Goal: Information Seeking & Learning: Check status

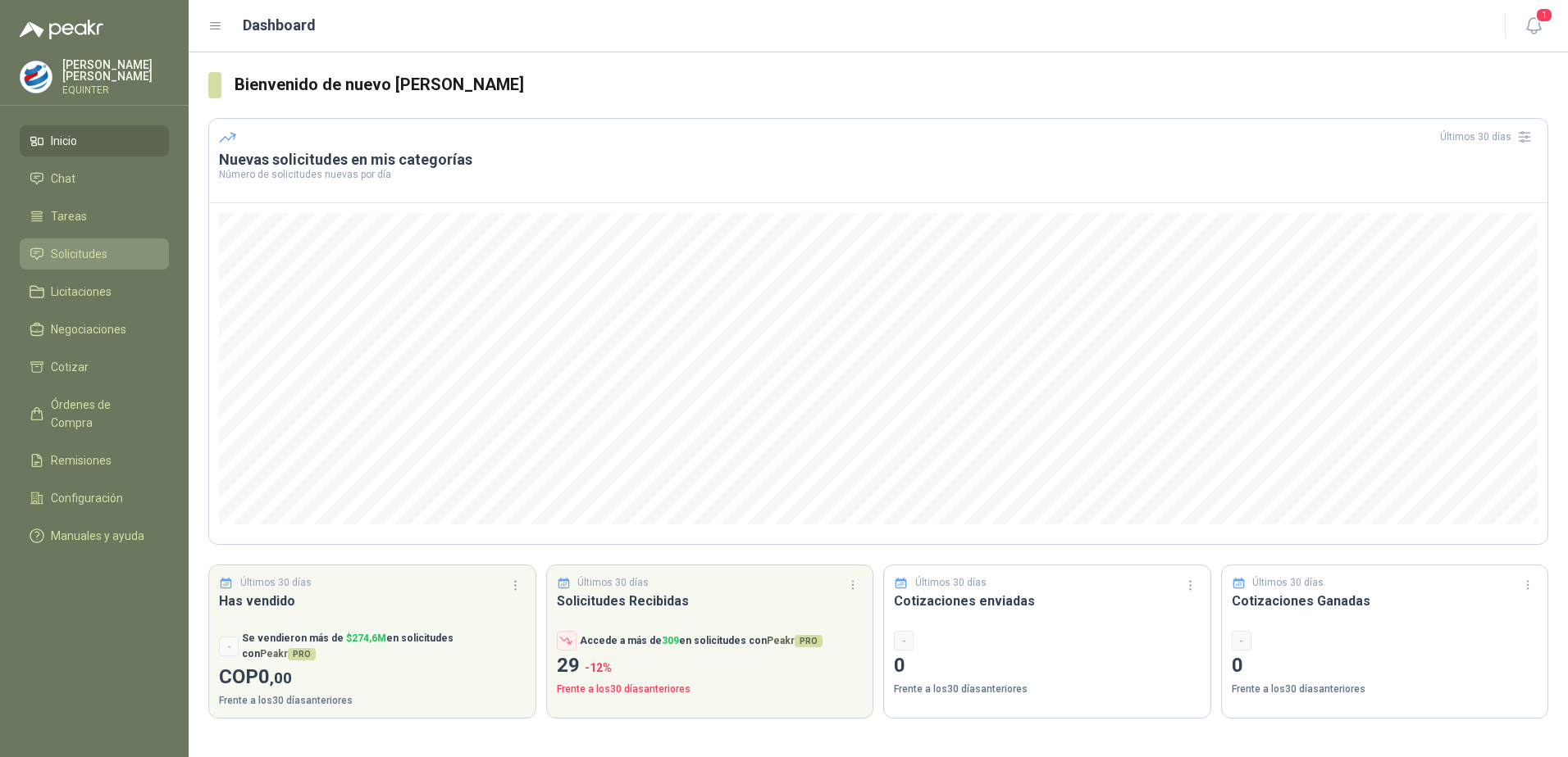
click at [102, 258] on span "Solicitudes" at bounding box center [79, 254] width 57 height 18
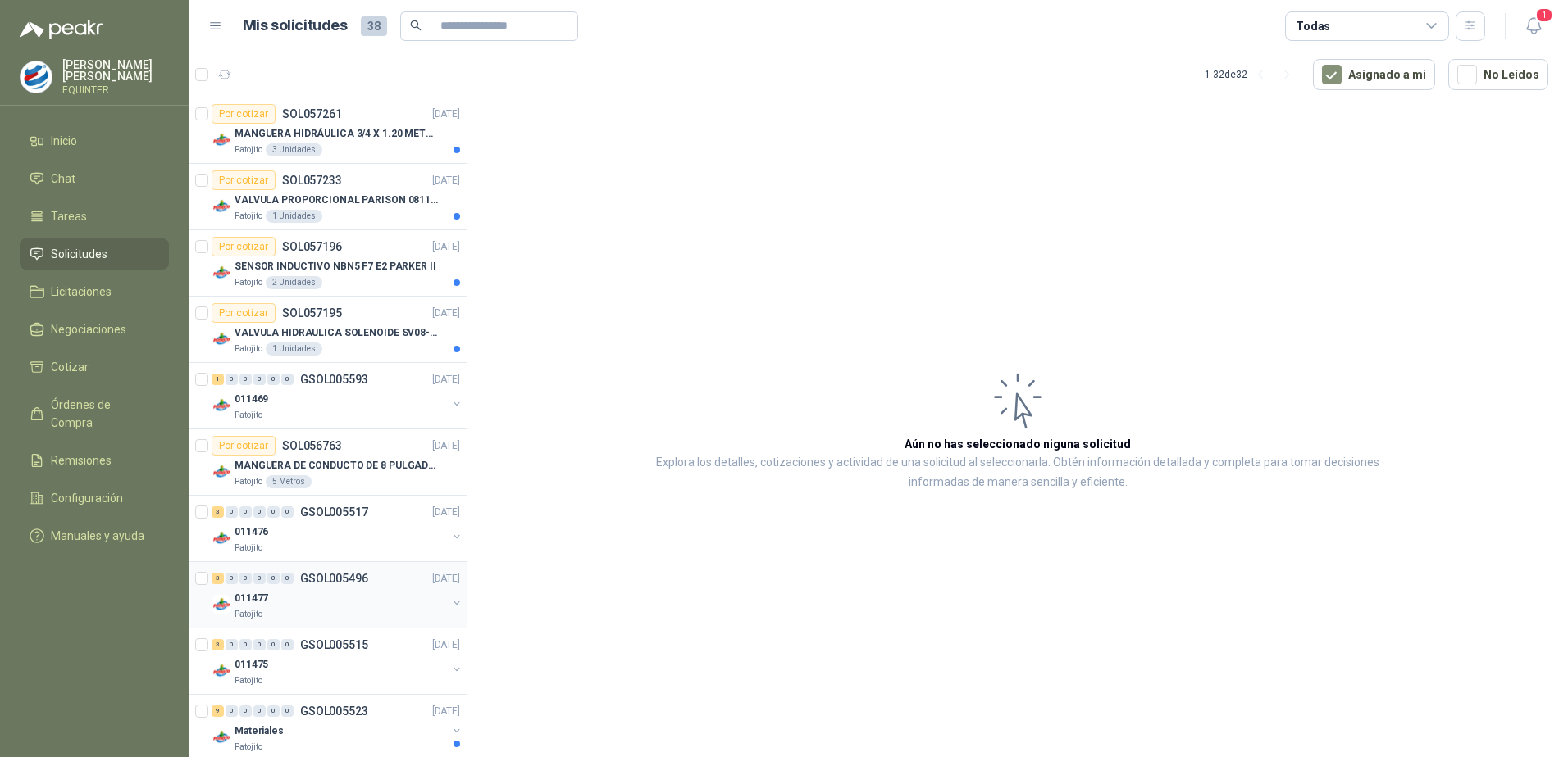
scroll to position [164, 0]
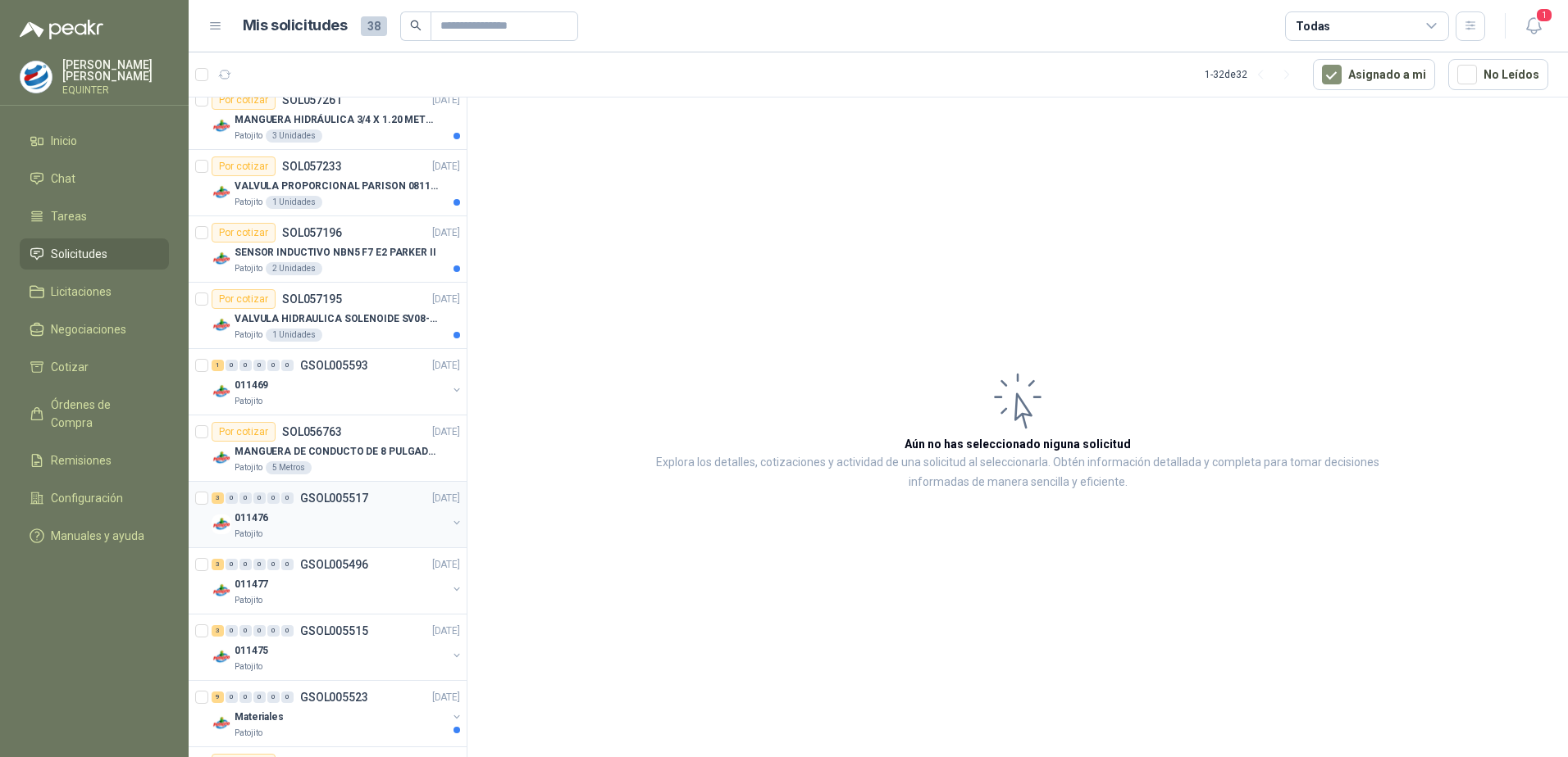
click at [258, 511] on p "011476" at bounding box center [251, 518] width 34 height 16
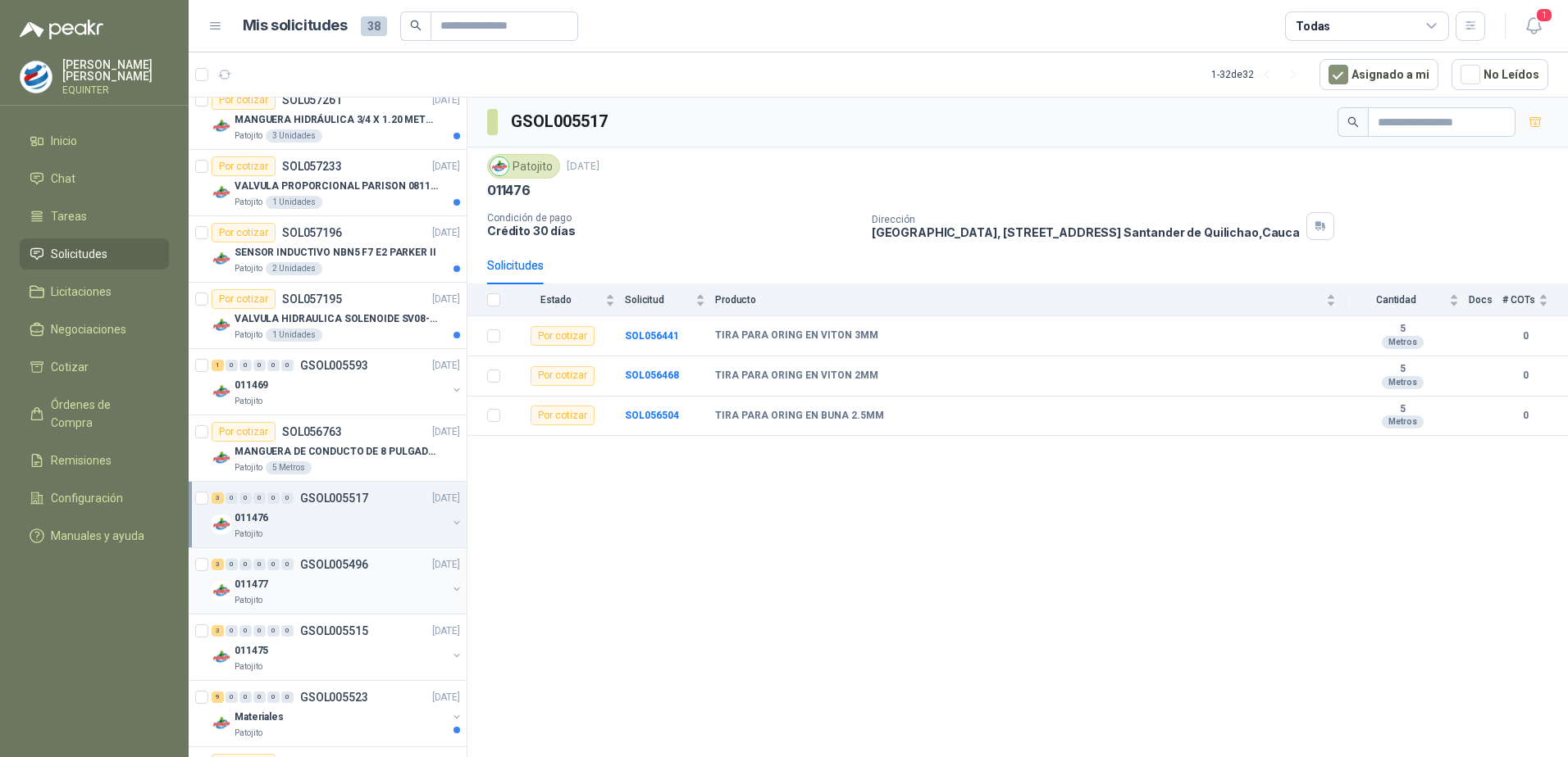
click at [252, 581] on p "011477" at bounding box center [251, 584] width 34 height 16
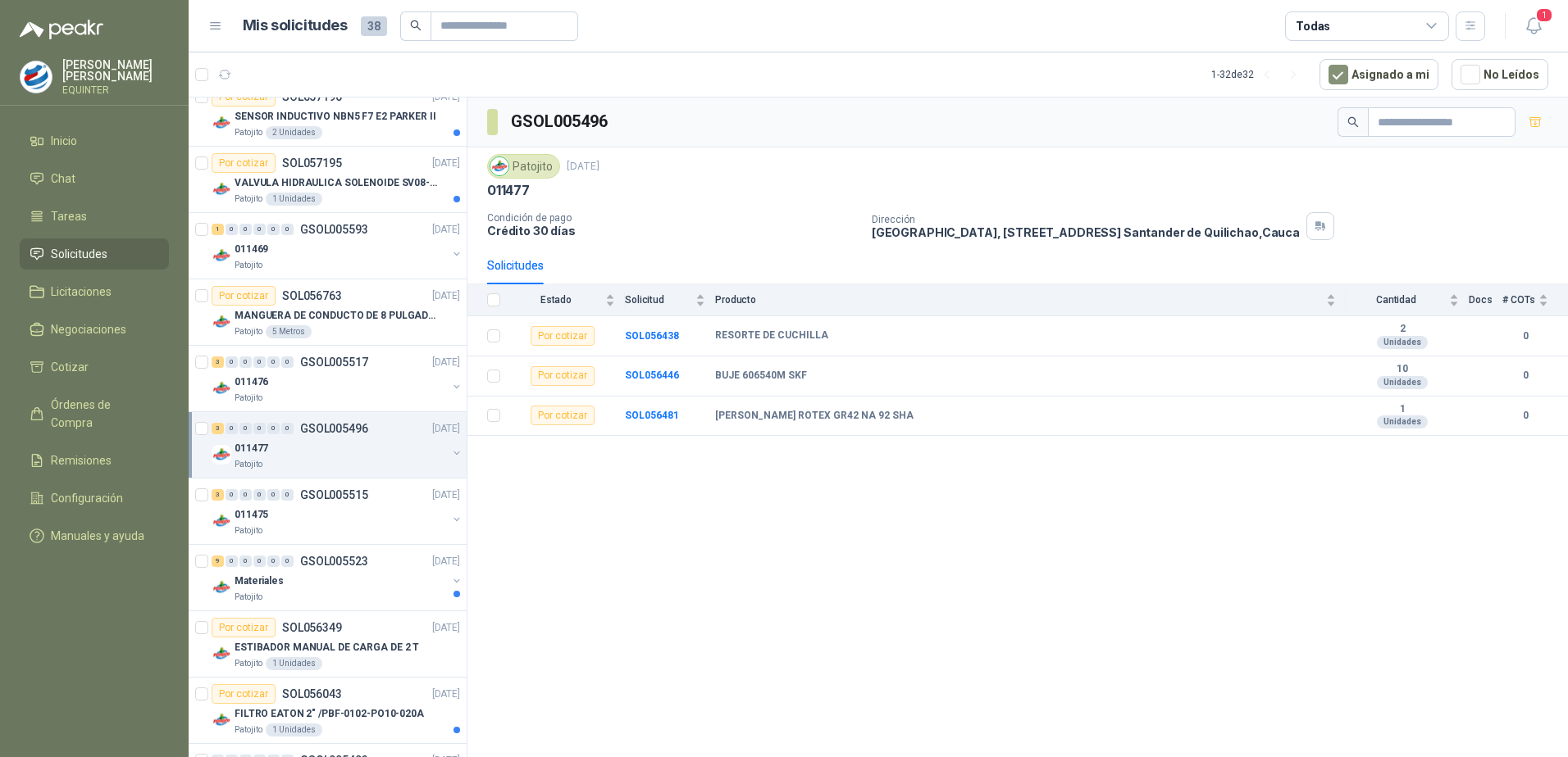
scroll to position [327, 0]
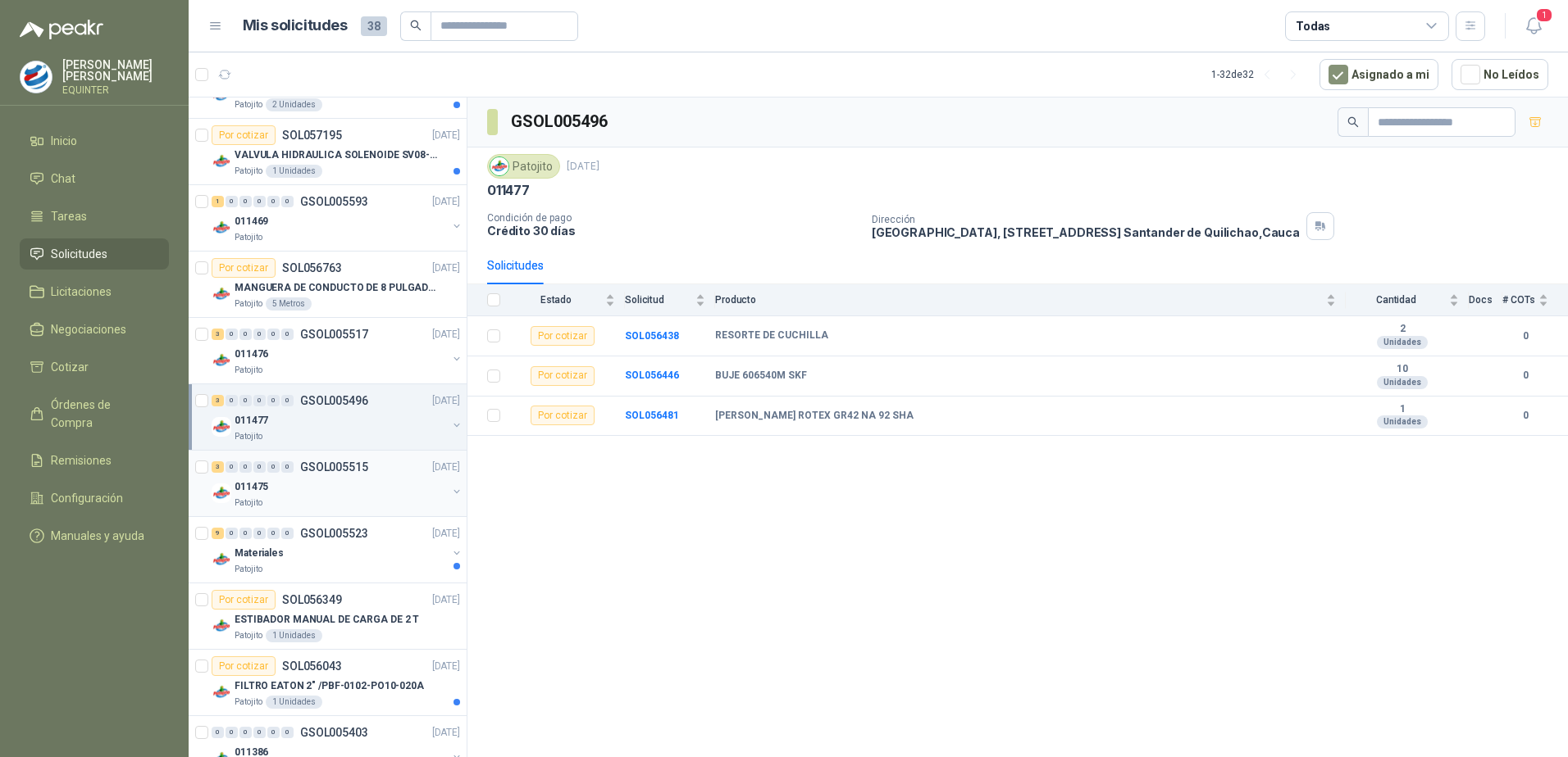
click at [267, 483] on p "011475" at bounding box center [251, 487] width 34 height 16
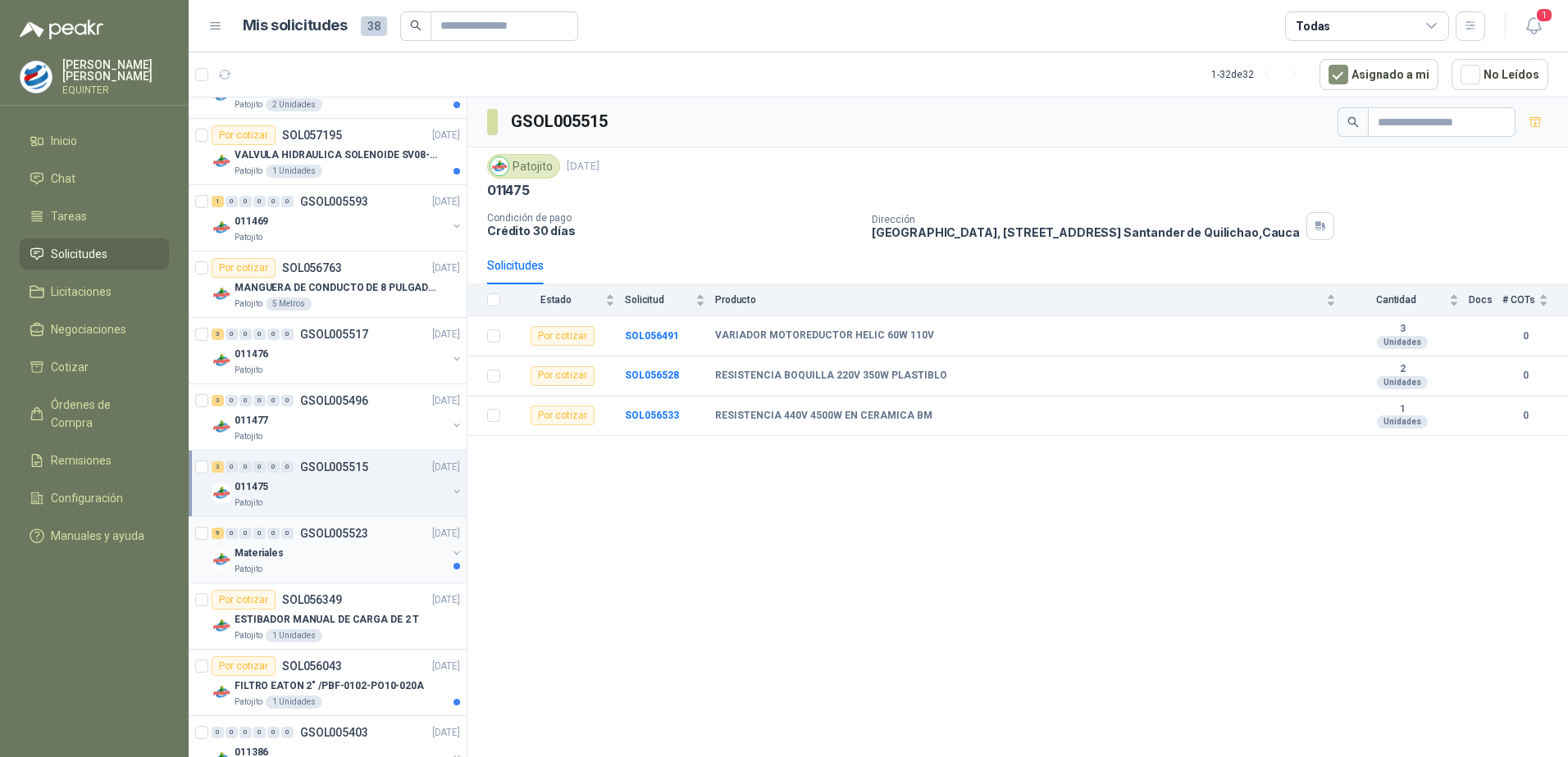
click at [253, 563] on p "Patojito" at bounding box center [249, 569] width 28 height 13
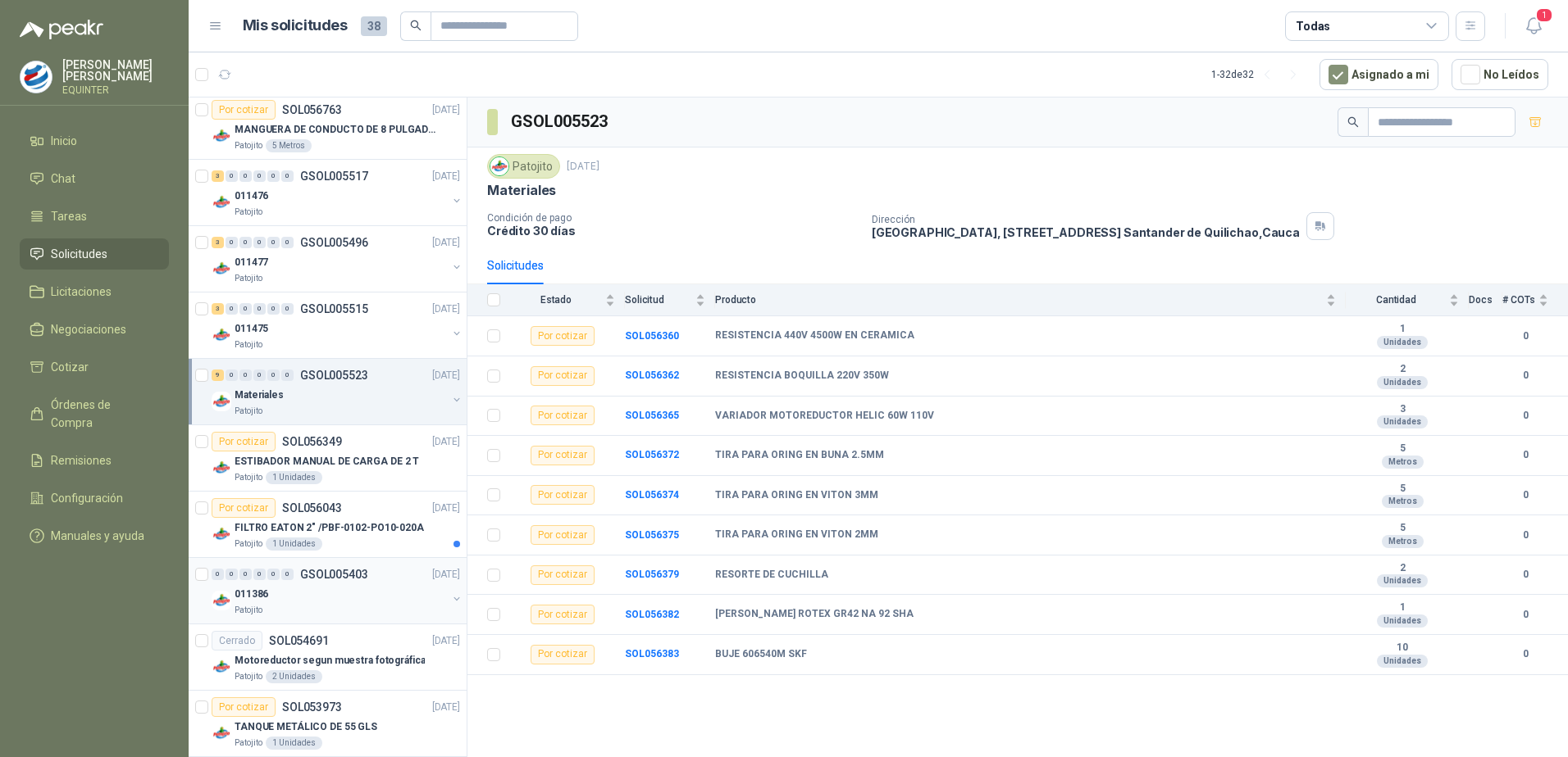
scroll to position [492, 0]
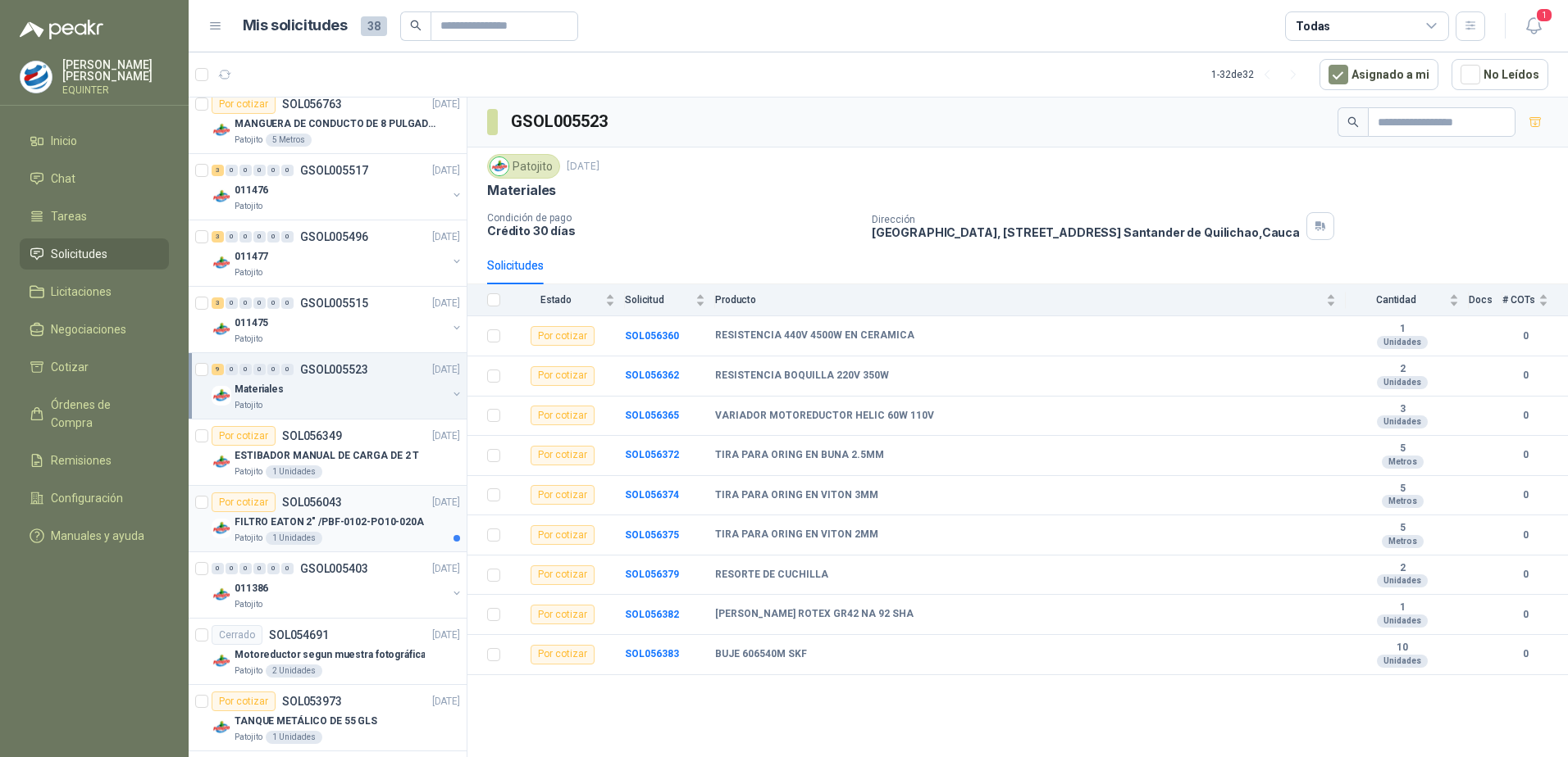
click at [281, 520] on p "FILTRO EATON 2" /PBF-0102-PO10-020A" at bounding box center [329, 522] width 189 height 16
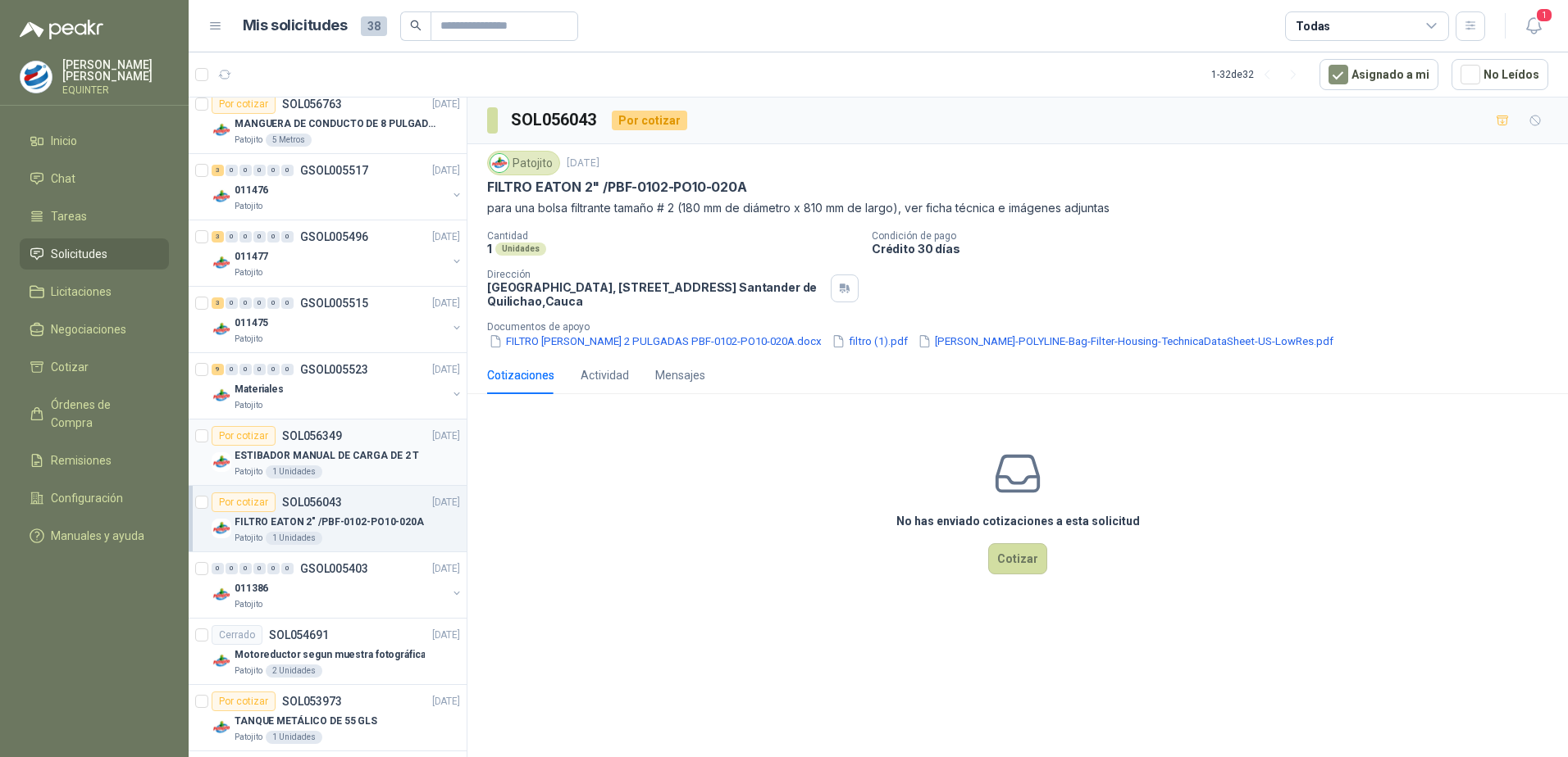
click at [292, 459] on p "ESTIBADOR MANUAL DE CARGA DE 2 T" at bounding box center [327, 456] width 184 height 16
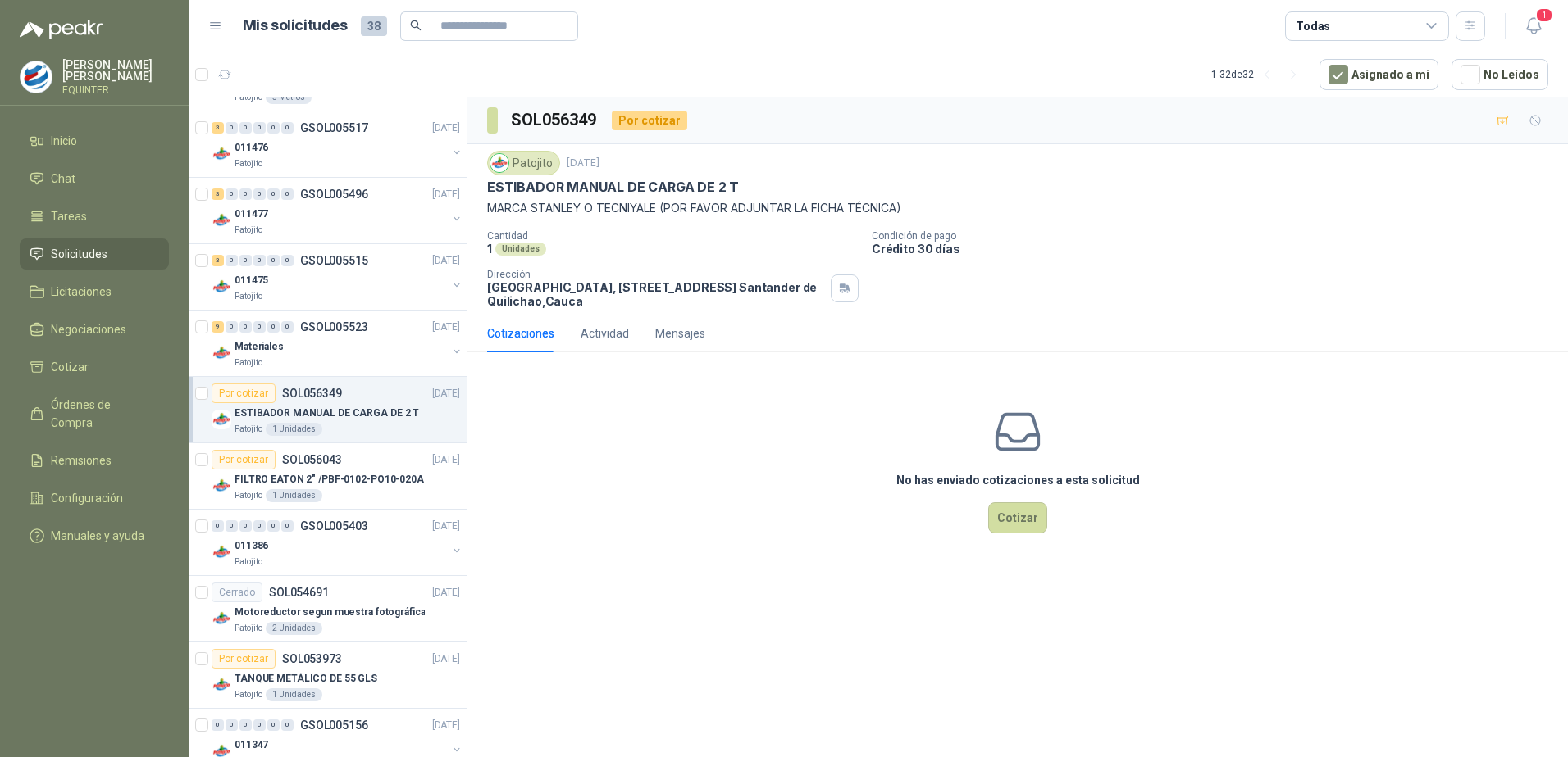
scroll to position [738, 0]
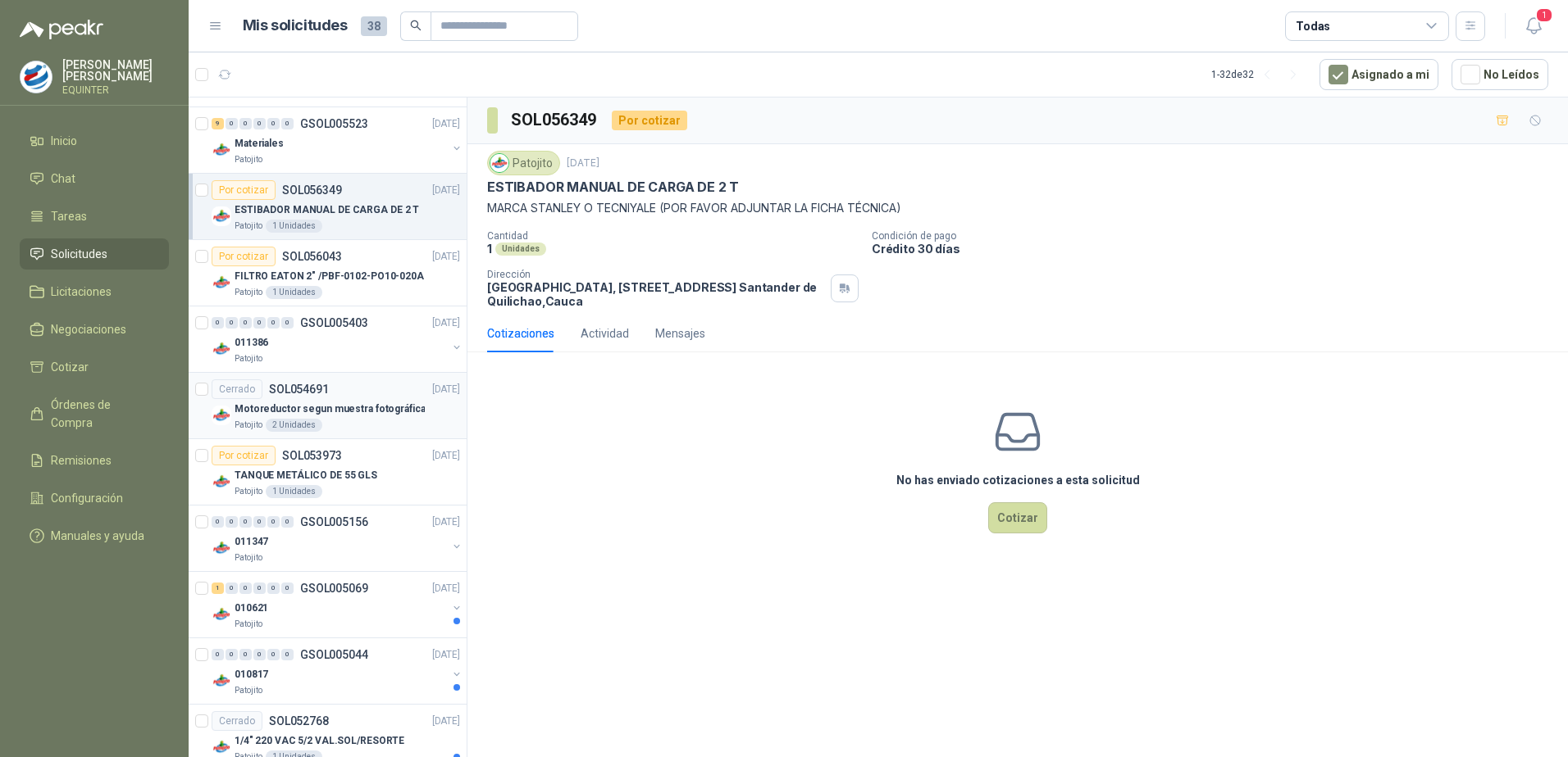
click at [315, 402] on p "Motoreductor segun muestra fotográfica" at bounding box center [329, 409] width 190 height 16
